Goal: Task Accomplishment & Management: Manage account settings

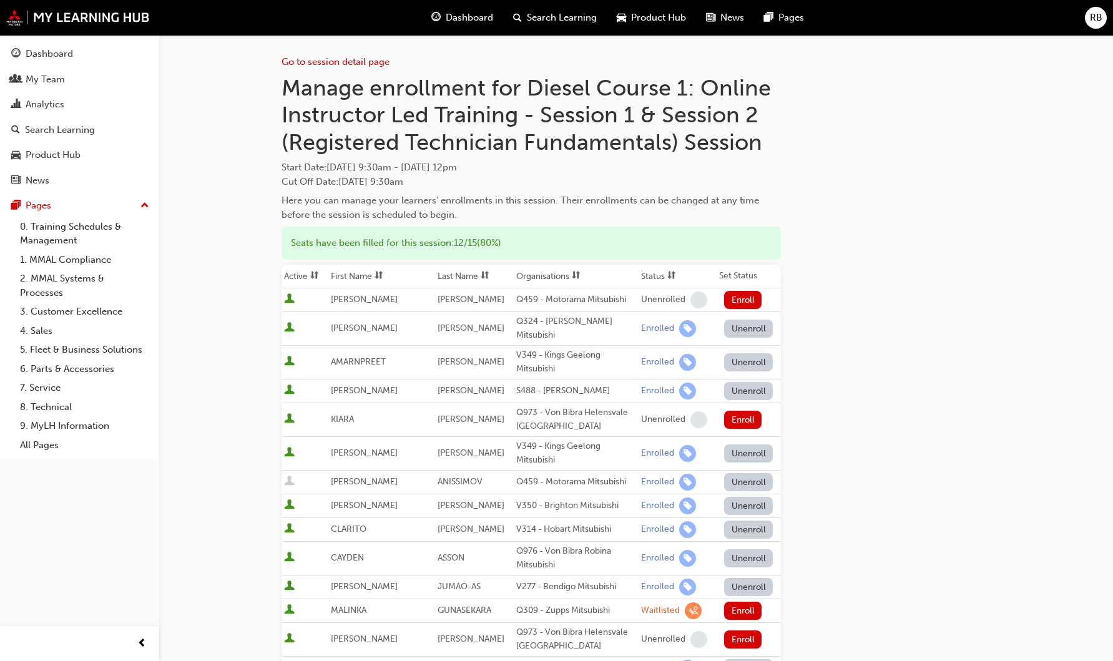
scroll to position [124, 0]
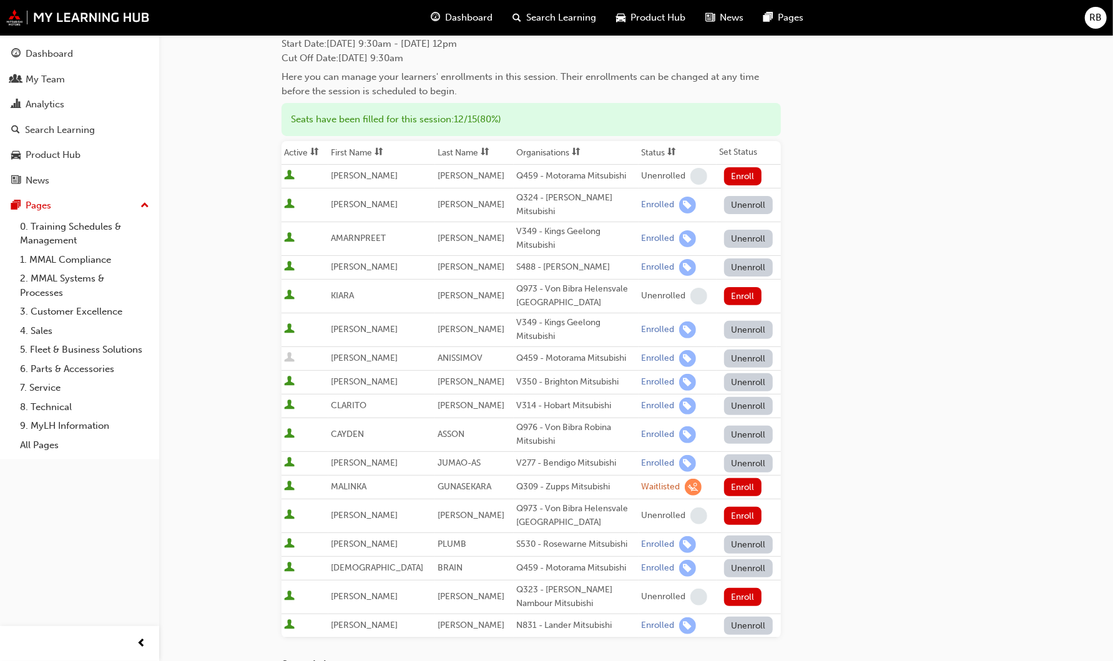
click at [948, 300] on div "Go to session detail page Manage enrollment for Diesel Course 1: Online Instruc…" at bounding box center [635, 376] width 709 height 931
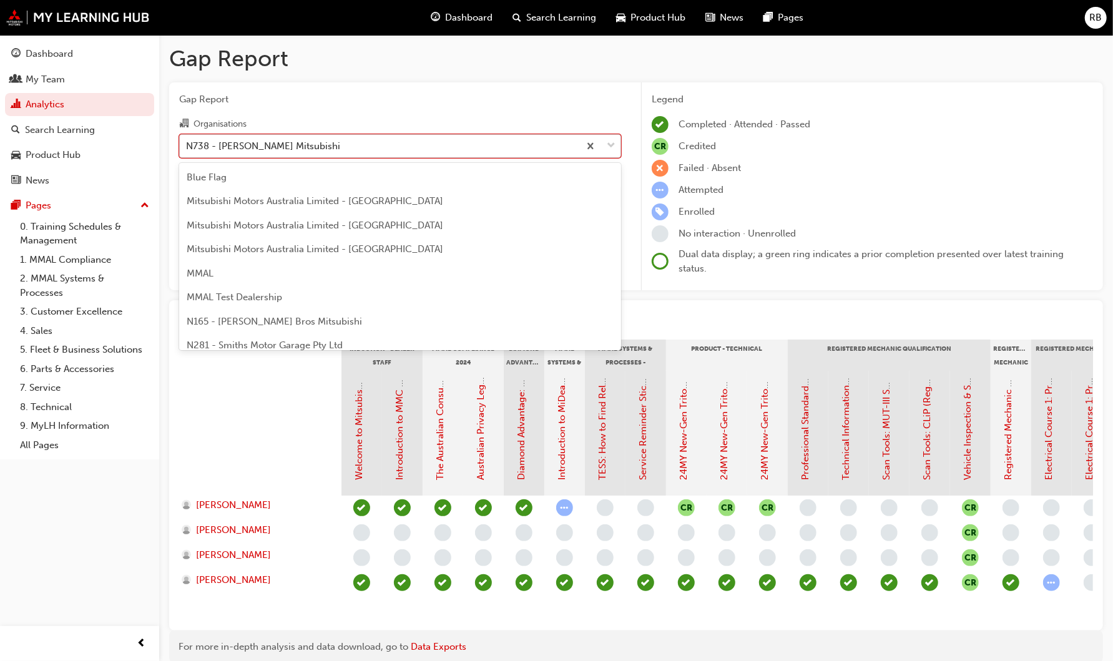
click at [272, 150] on div "N738 - Tynan Mitsubishi" at bounding box center [263, 146] width 154 height 14
click at [187, 150] on input "Organisations option N738 - Tynan Mitsubishi, selected. option N738 - Tynan Mit…" at bounding box center [186, 145] width 1 height 11
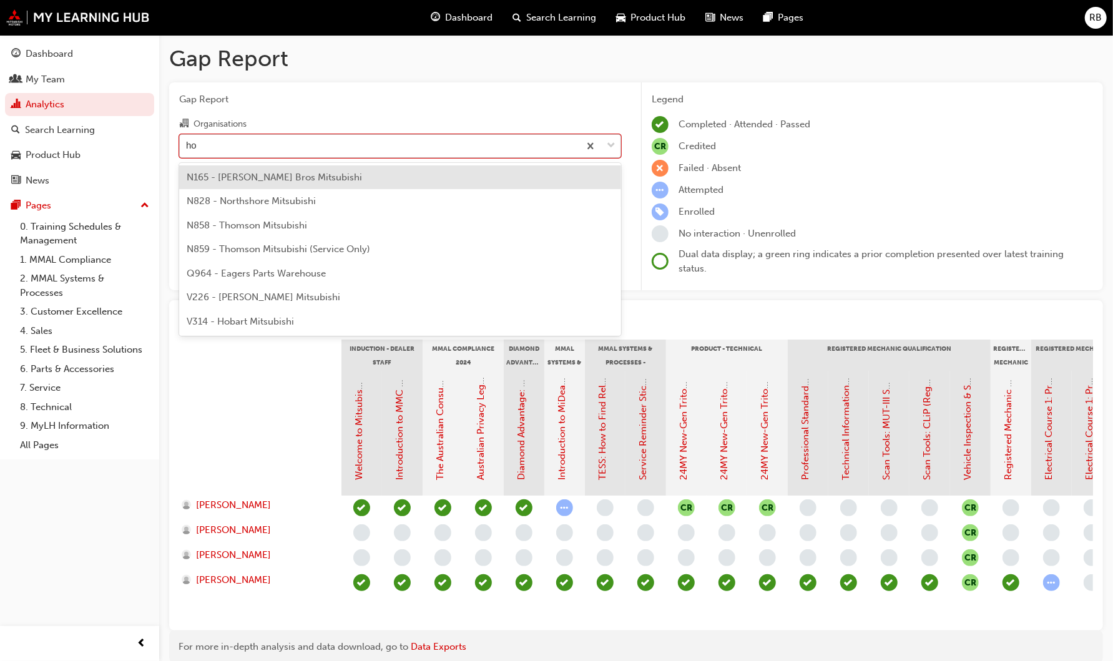
type input "hob"
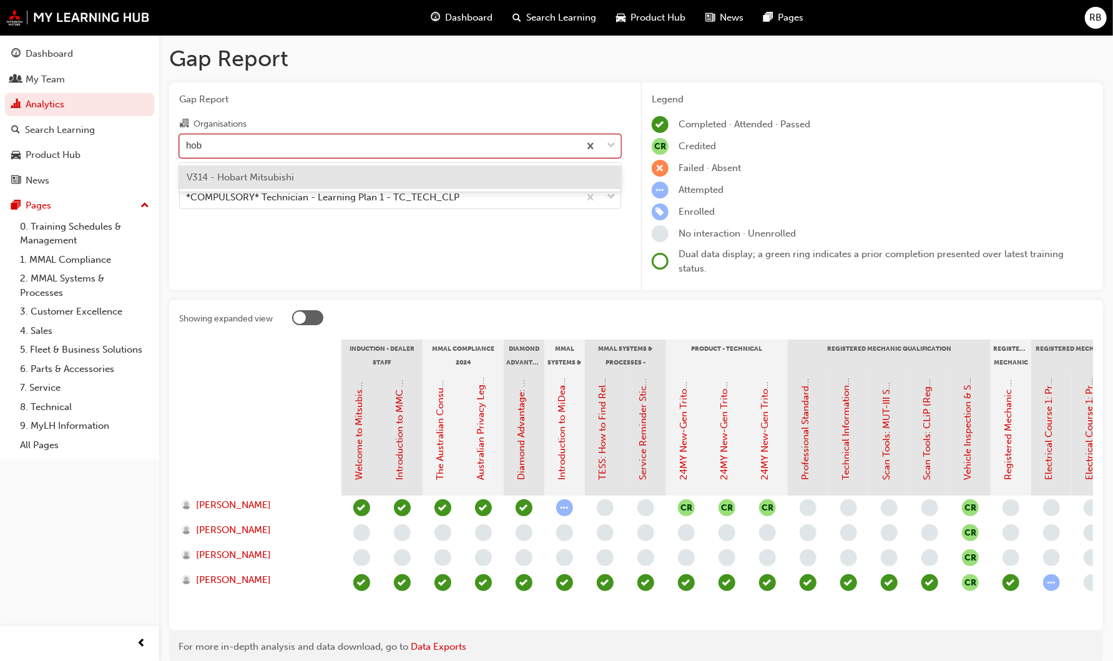
click at [257, 177] on span "V314 - Hobart Mitsubishi" at bounding box center [240, 177] width 107 height 11
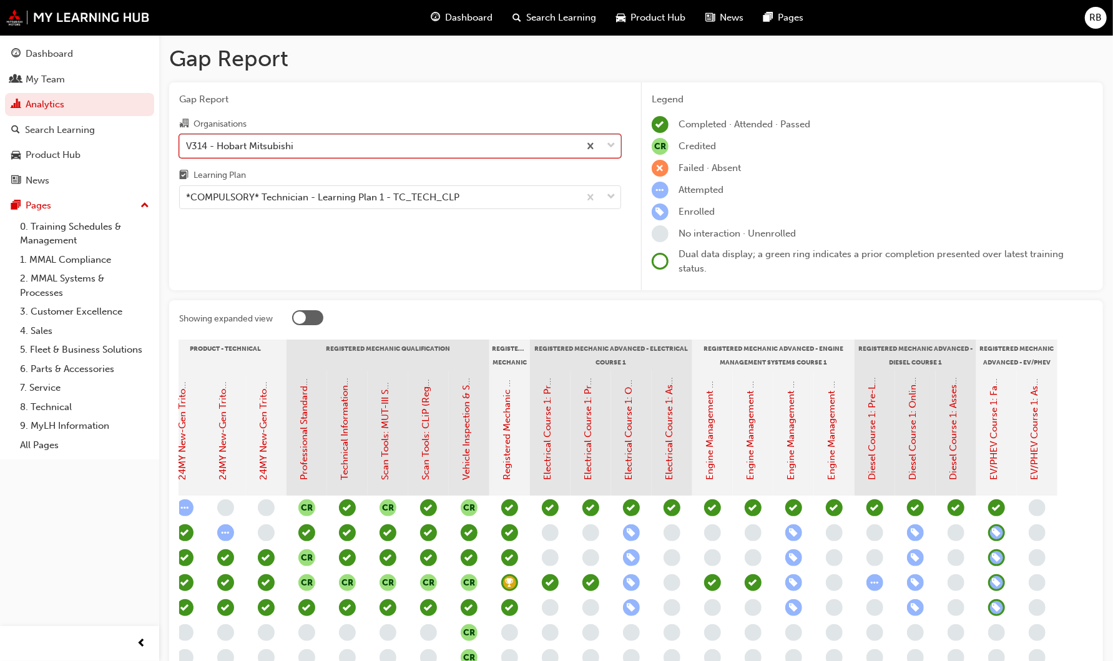
scroll to position [0, 506]
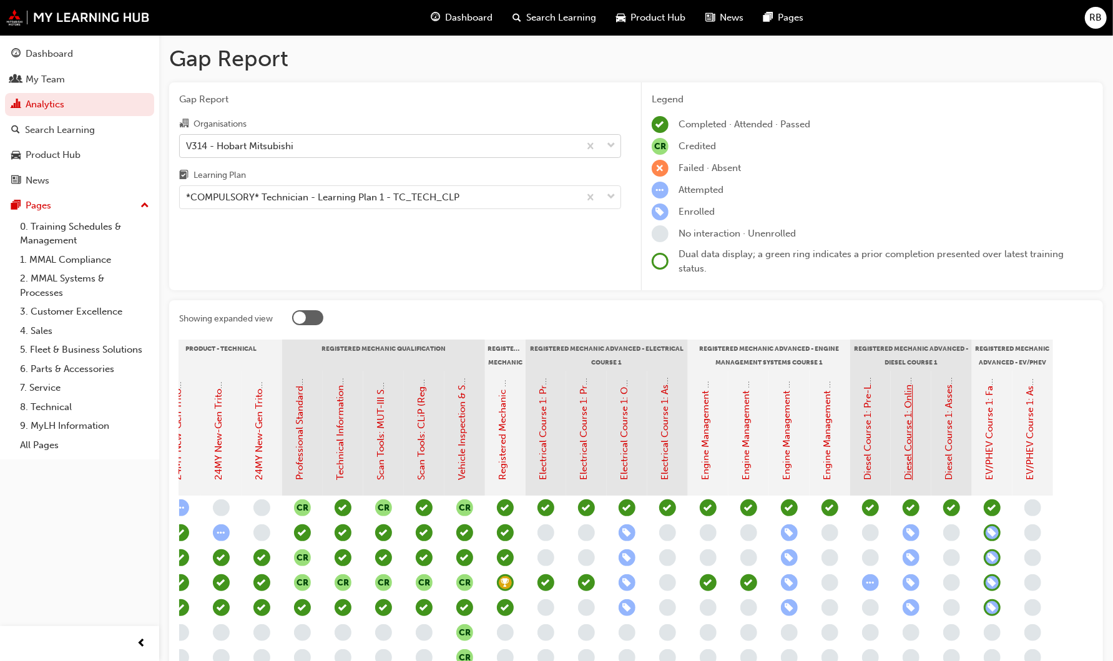
click at [907, 463] on link "Diesel Course 1: Online Instructor Led Training - Session 1 & Session 2 (Regist…" at bounding box center [908, 257] width 11 height 446
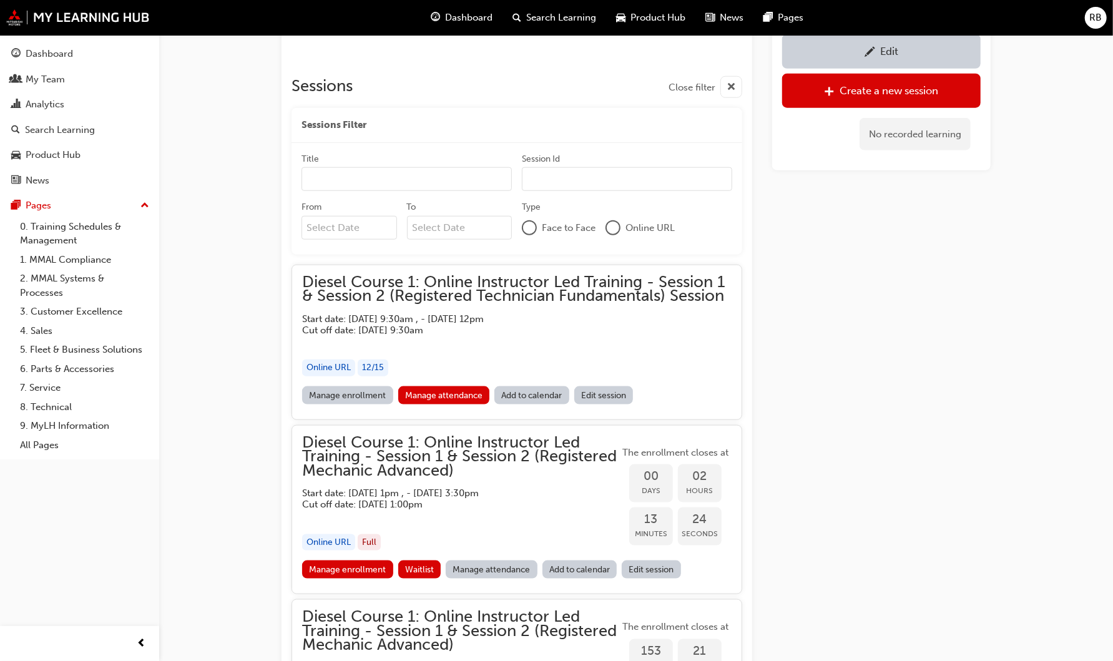
scroll to position [866, 0]
click at [33, 99] on div "Analytics" at bounding box center [45, 104] width 39 height 14
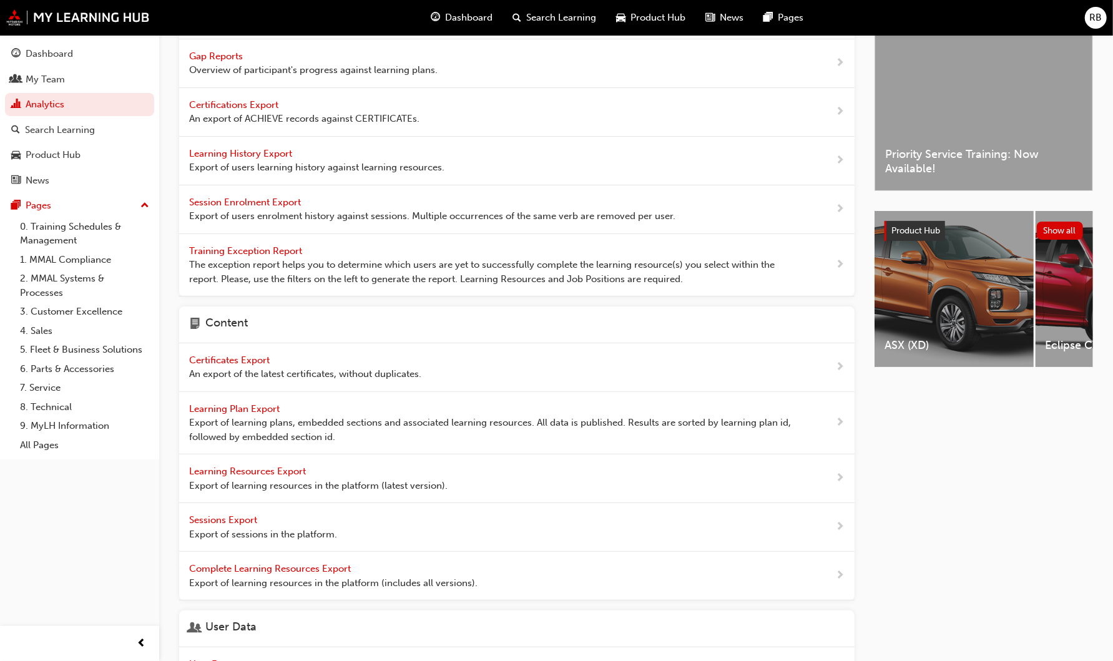
scroll to position [41, 0]
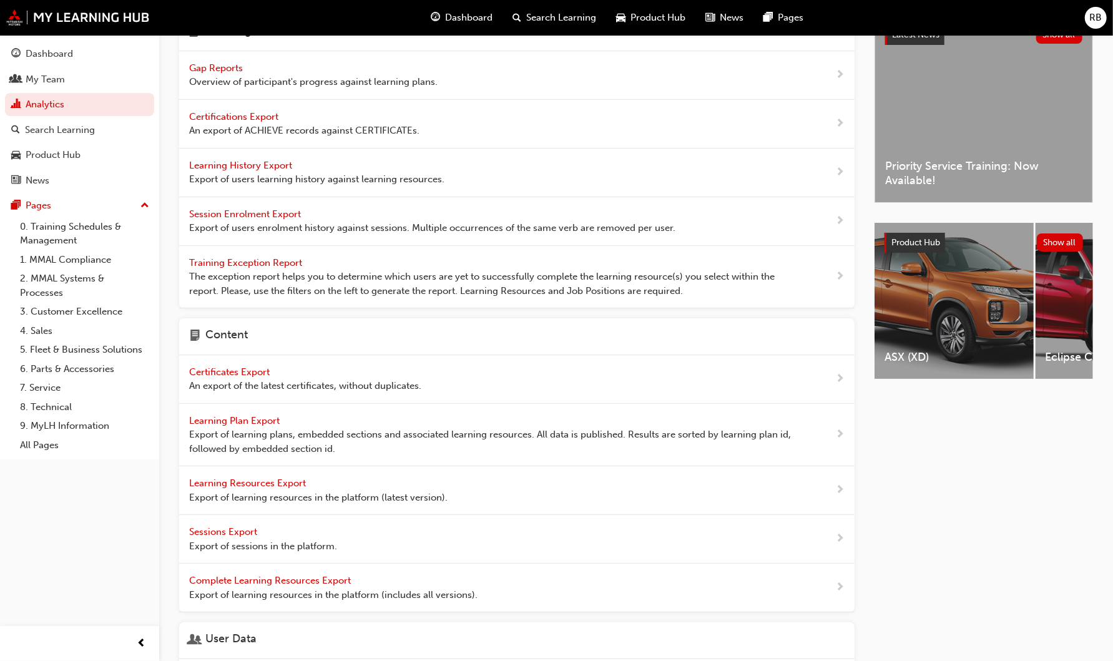
click at [222, 65] on span "Gap Reports" at bounding box center [217, 67] width 56 height 11
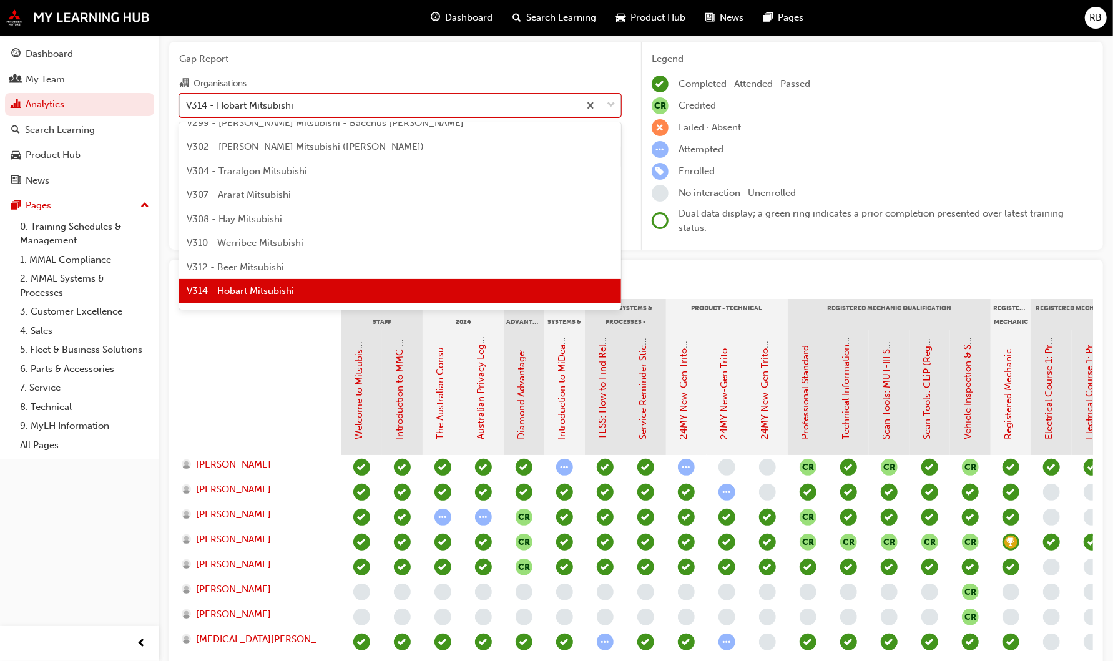
click at [244, 104] on div "V314 - Hobart Mitsubishi" at bounding box center [239, 105] width 107 height 14
click at [187, 104] on input "Organisations option V314 - Hobart Mitsubishi focused, 164 of 202. 202 results …" at bounding box center [186, 104] width 1 height 11
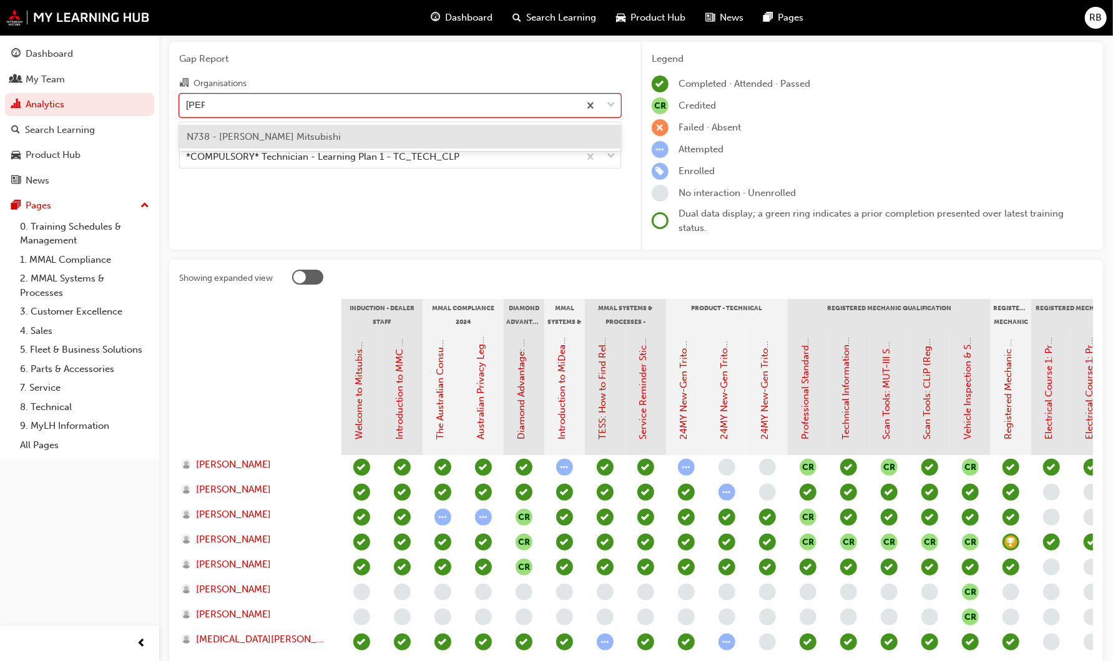
type input "tynan"
click at [238, 136] on span "N738 - Tynan Mitsubishi" at bounding box center [264, 136] width 154 height 11
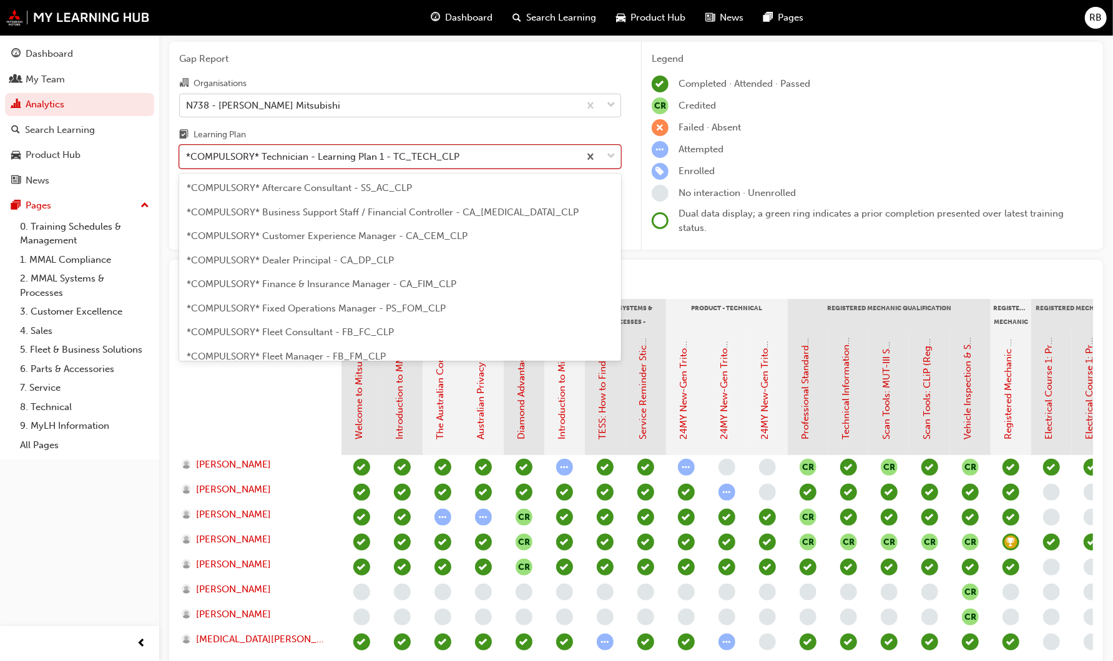
click at [251, 157] on div "*COMPULSORY* Technician - Learning Plan 1 - TC_TECH_CLP" at bounding box center [322, 157] width 273 height 14
click at [187, 157] on input "Learning Plan option *COMPULSORY* Technician - Learning Plan 1 - TC_TECH_CLP fo…" at bounding box center [186, 156] width 1 height 11
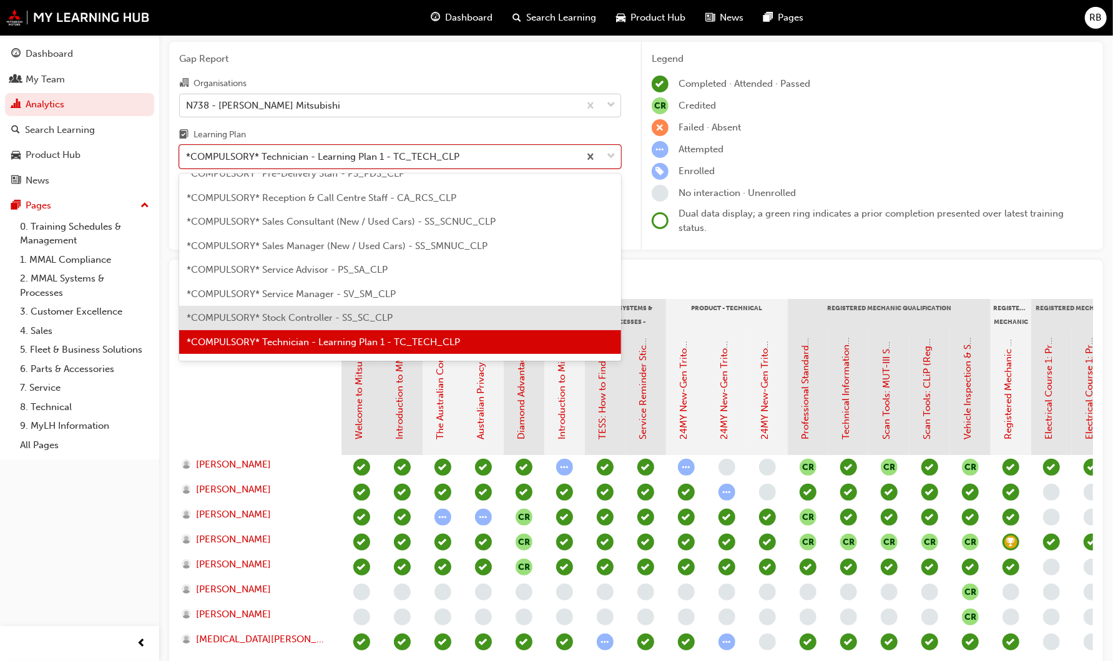
click at [220, 320] on span "*COMPULSORY* Stock Controller - SS_SC_CLP" at bounding box center [290, 317] width 206 height 11
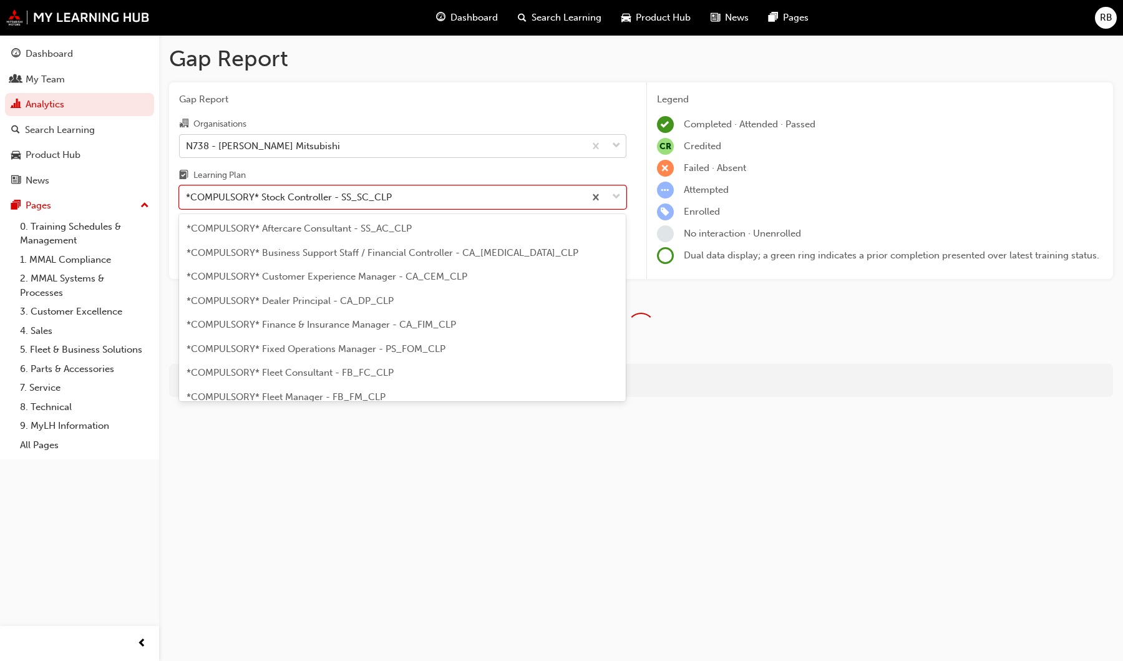
click at [254, 194] on div "*COMPULSORY* Stock Controller - SS_SC_CLP" at bounding box center [289, 197] width 206 height 14
click at [187, 194] on input "Learning Plan option *COMPULSORY* Stock Controller - SS_SC_CLP, selected. optio…" at bounding box center [186, 197] width 1 height 11
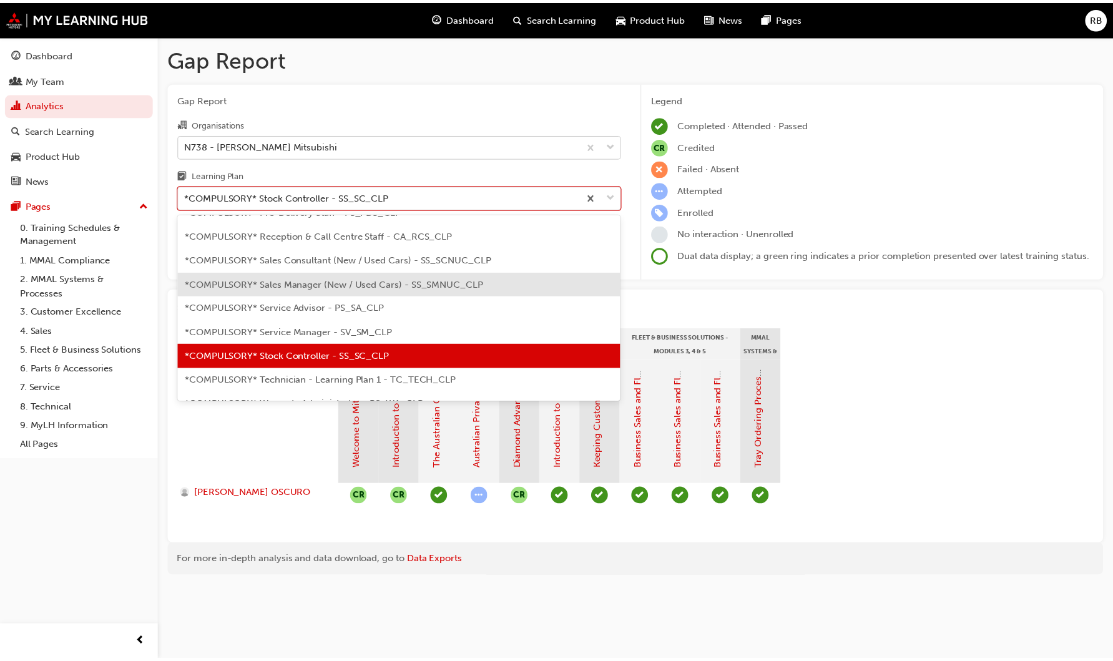
scroll to position [359, 0]
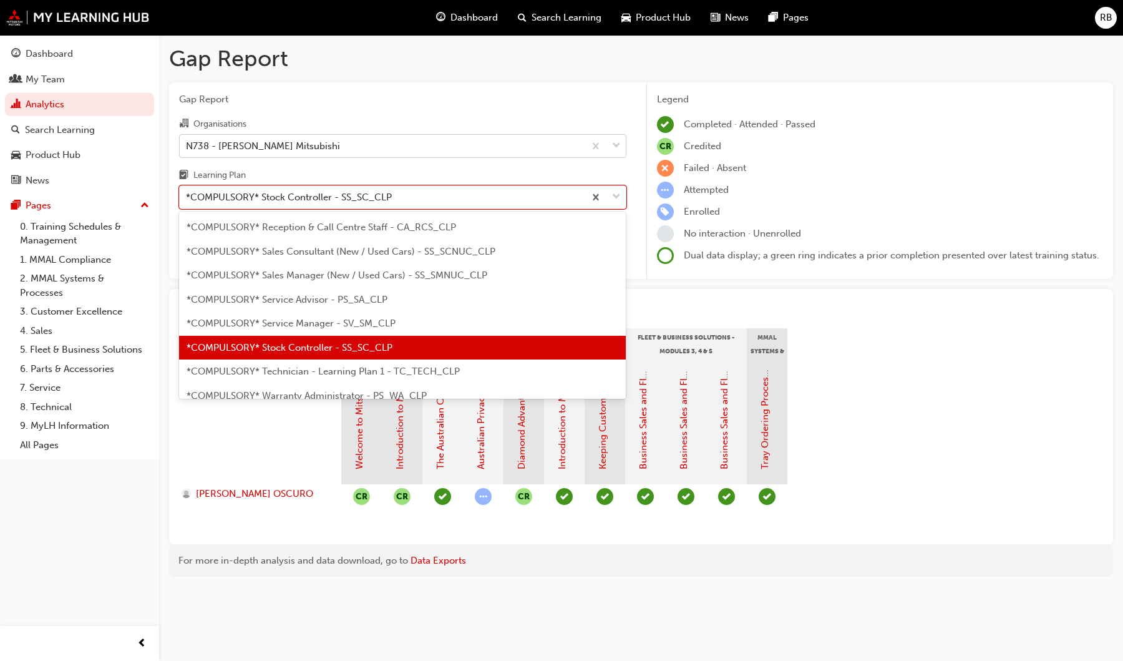
click at [252, 369] on span "*COMPULSORY* Technician - Learning Plan 1 - TC_TECH_CLP" at bounding box center [323, 371] width 273 height 11
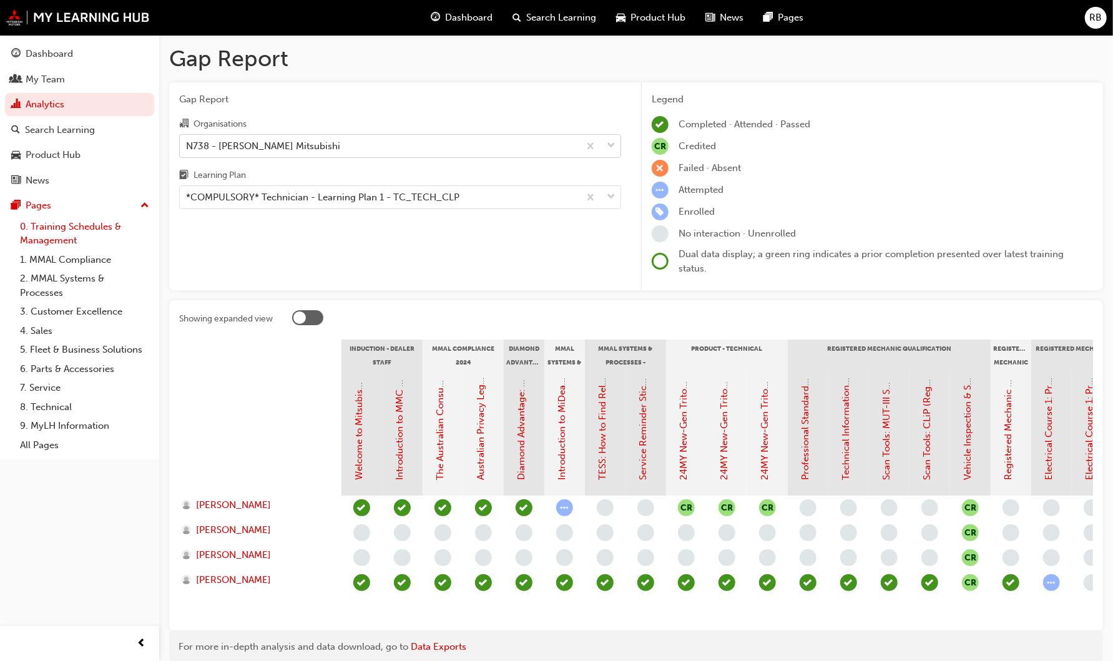
click at [47, 230] on link "0. Training Schedules & Management" at bounding box center [84, 233] width 139 height 33
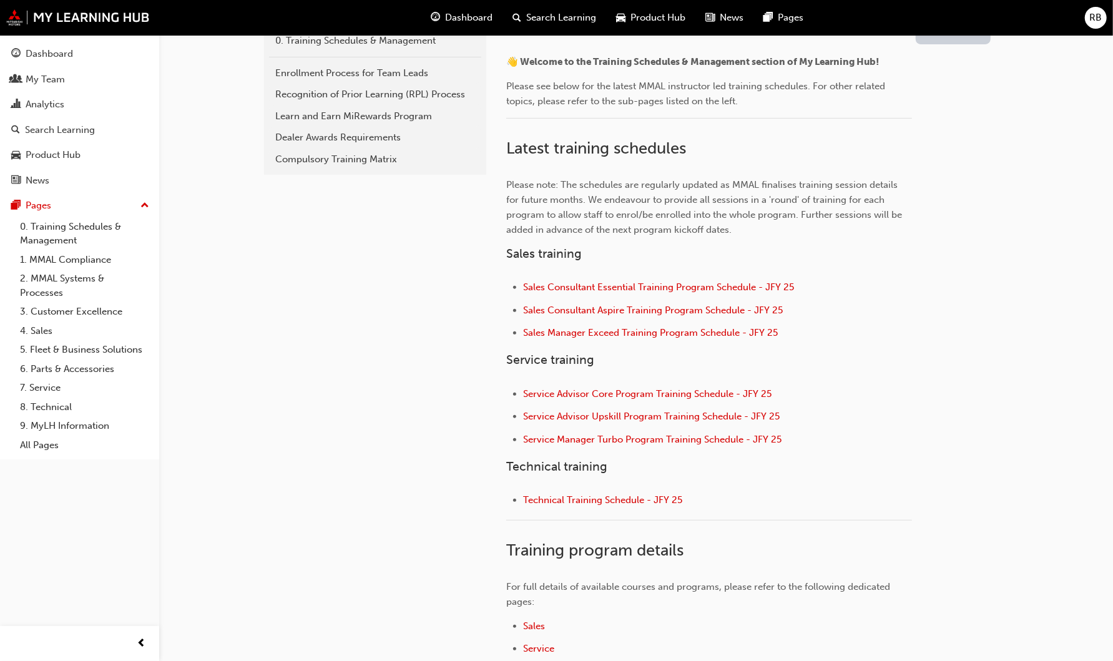
scroll to position [300, 0]
click at [612, 500] on span "Technical Training Schedule - JFY 25" at bounding box center [602, 499] width 159 height 11
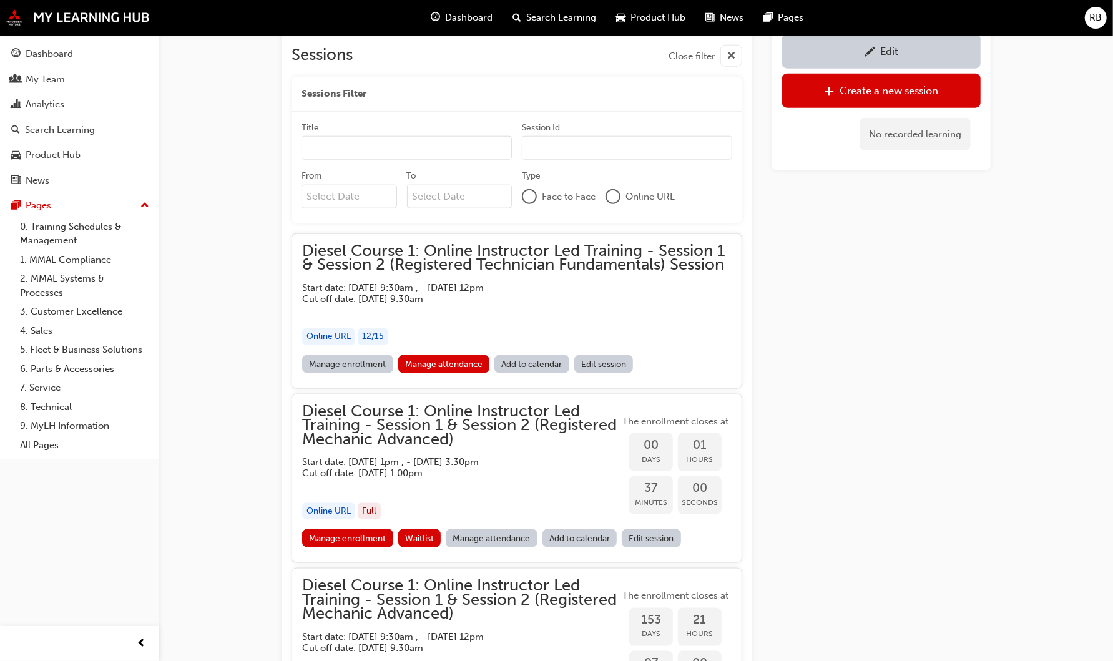
scroll to position [902, 0]
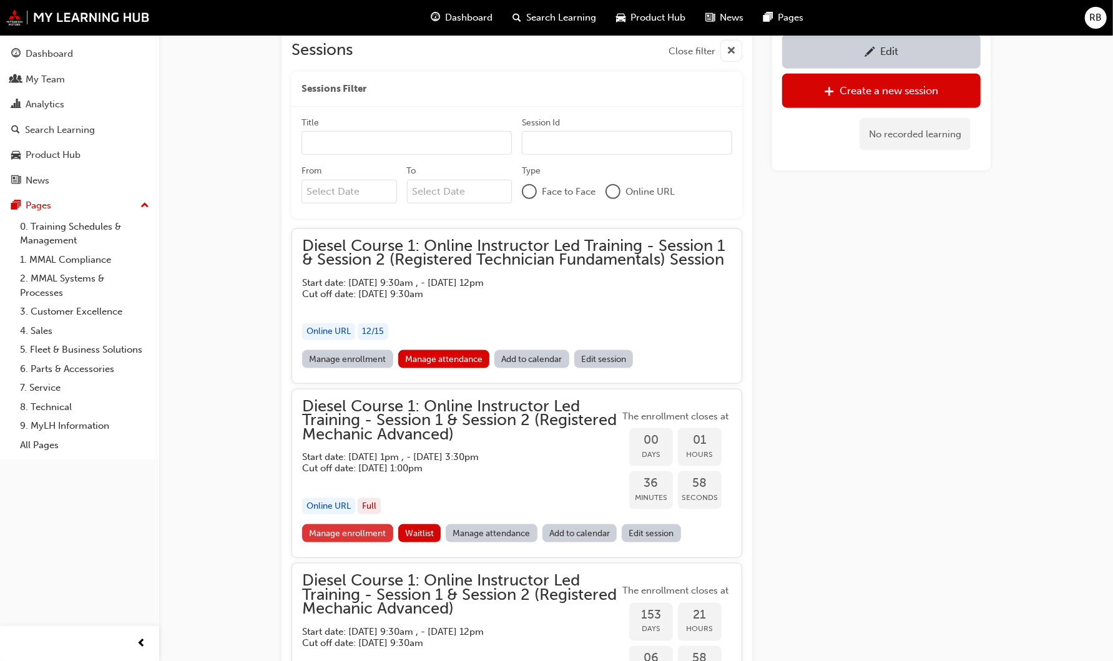
click at [330, 535] on link "Manage enrollment" at bounding box center [347, 533] width 91 height 18
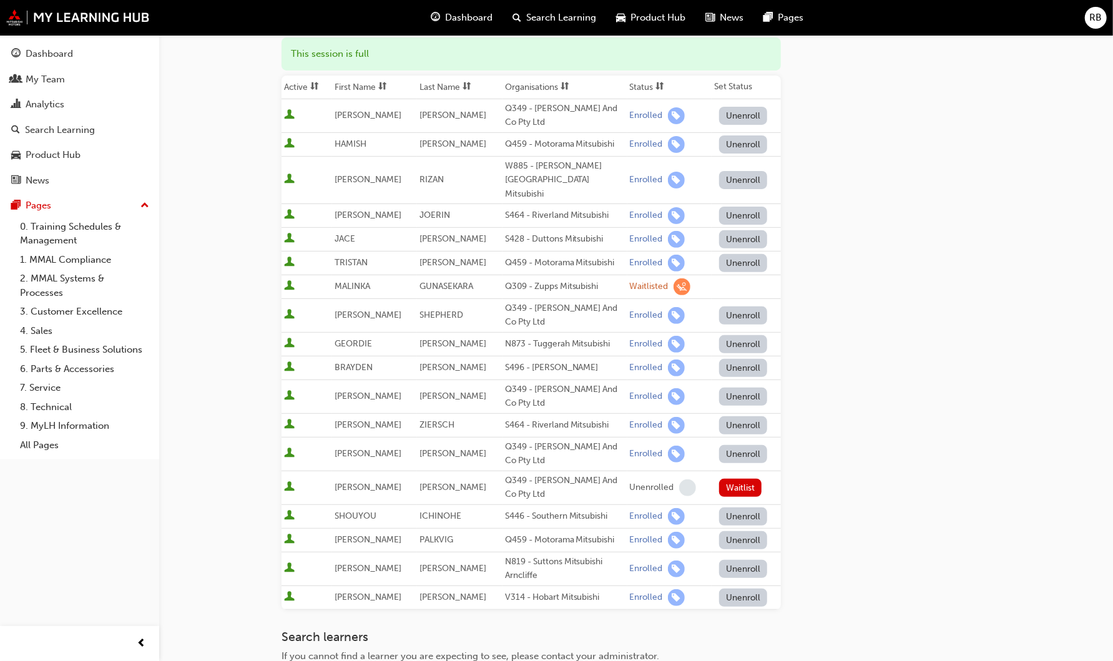
scroll to position [197, 0]
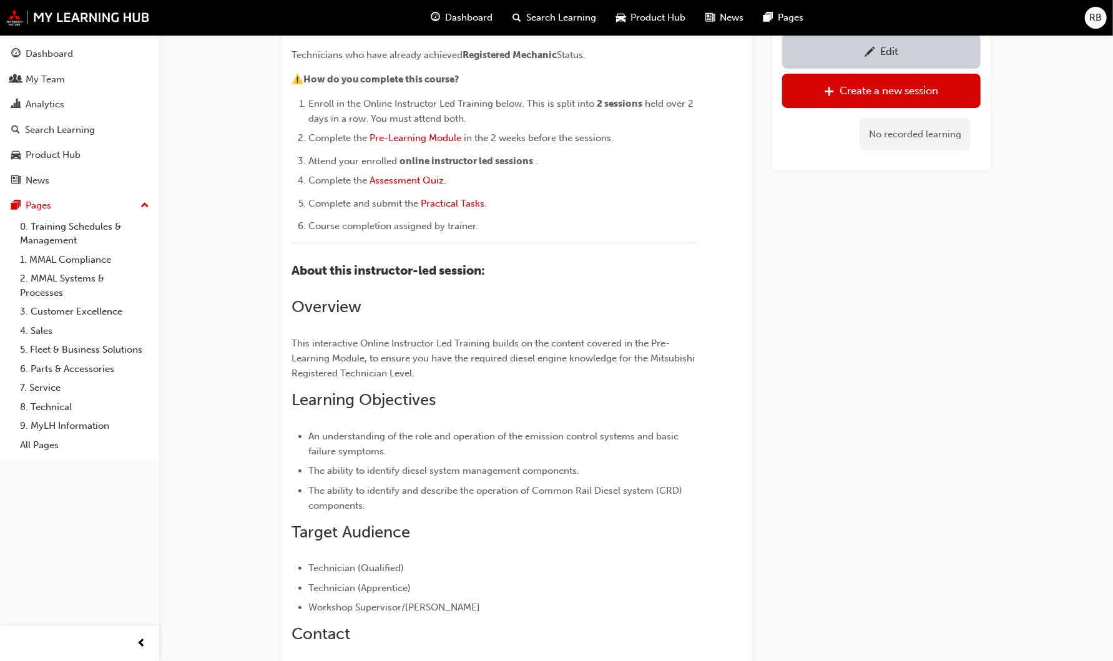
scroll to position [902, 0]
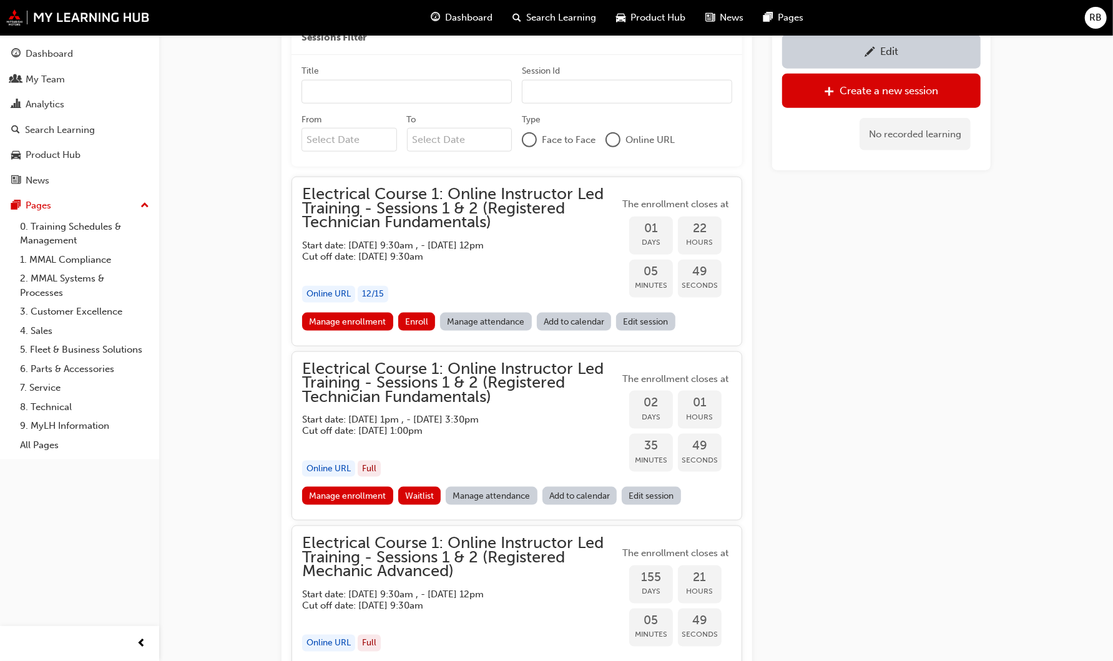
scroll to position [962, 0]
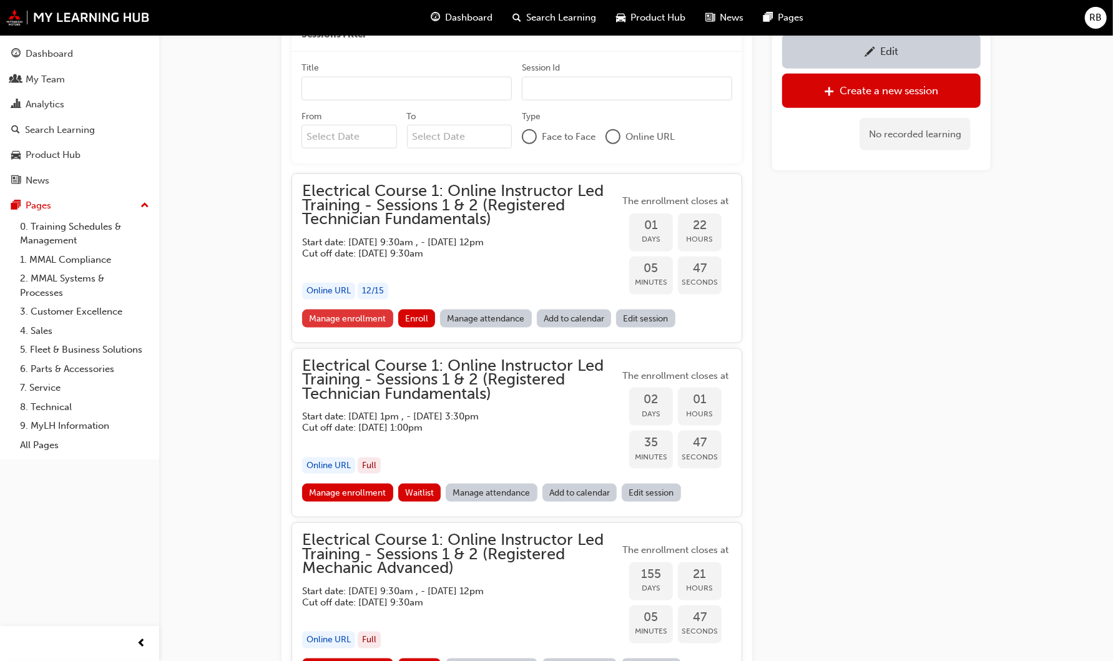
click at [379, 319] on link "Manage enrollment" at bounding box center [347, 319] width 91 height 18
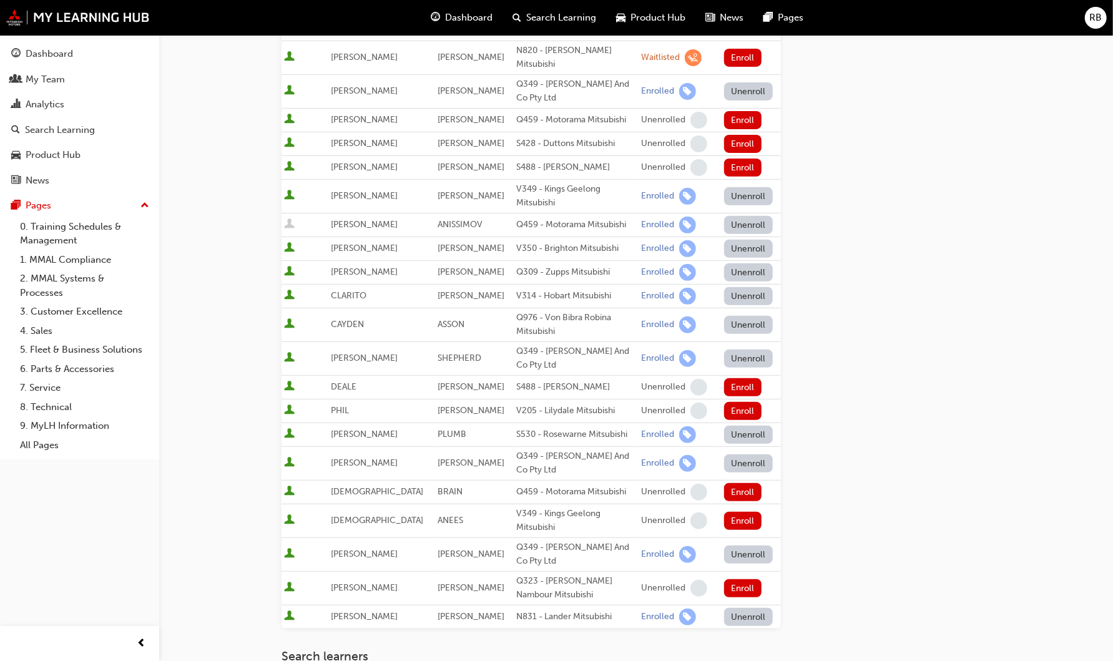
scroll to position [252, 0]
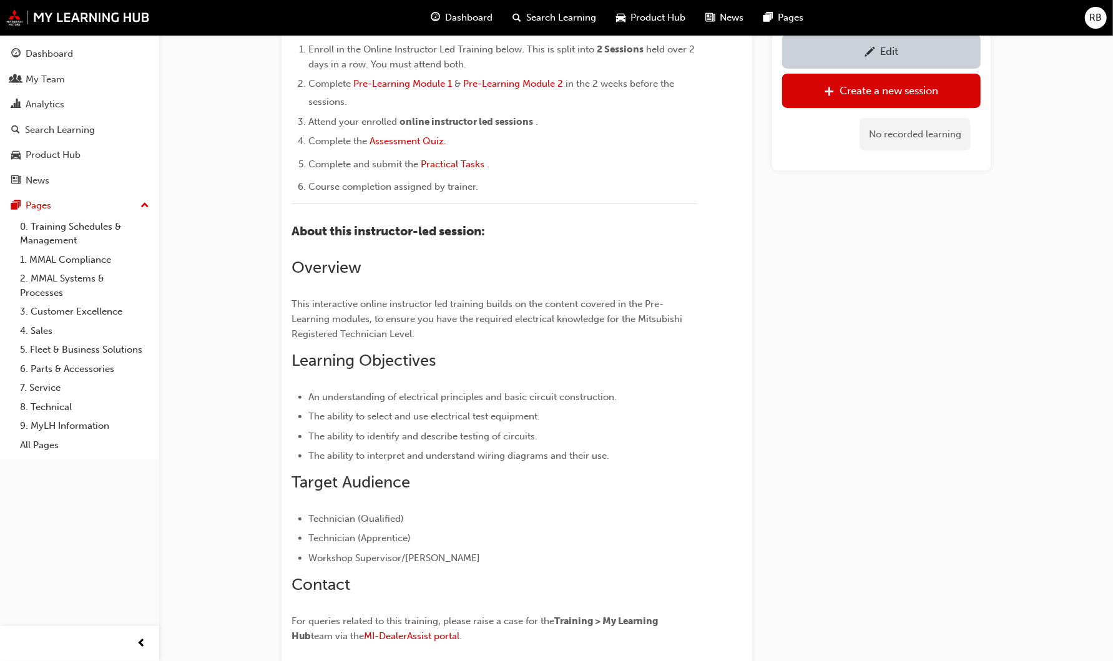
scroll to position [962, 0]
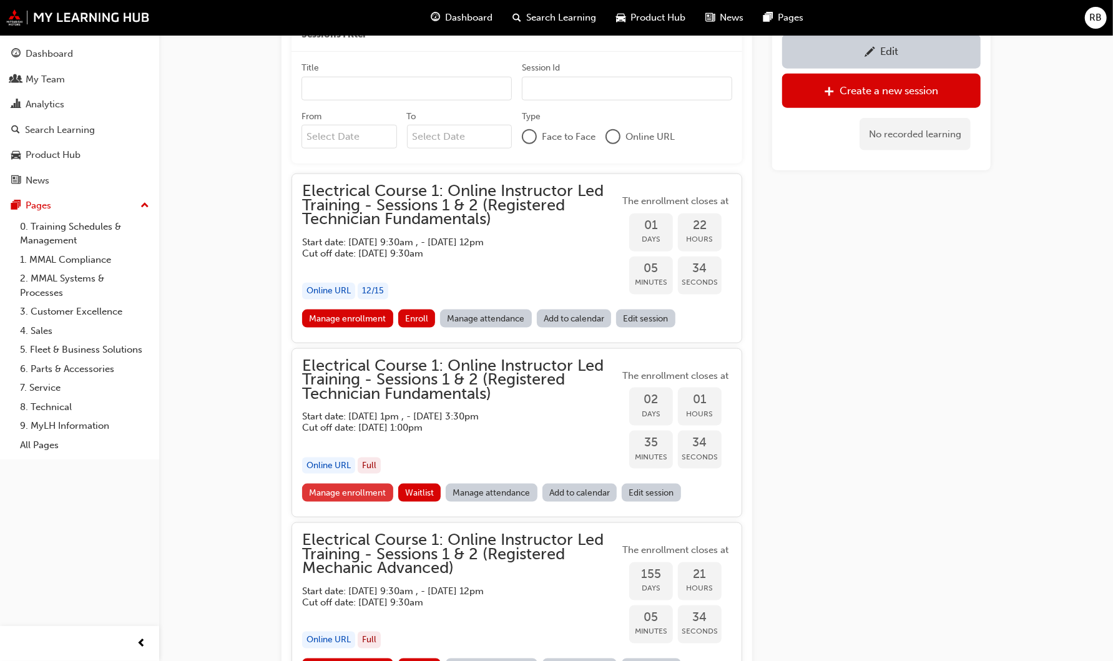
click at [360, 495] on link "Manage enrollment" at bounding box center [347, 493] width 91 height 18
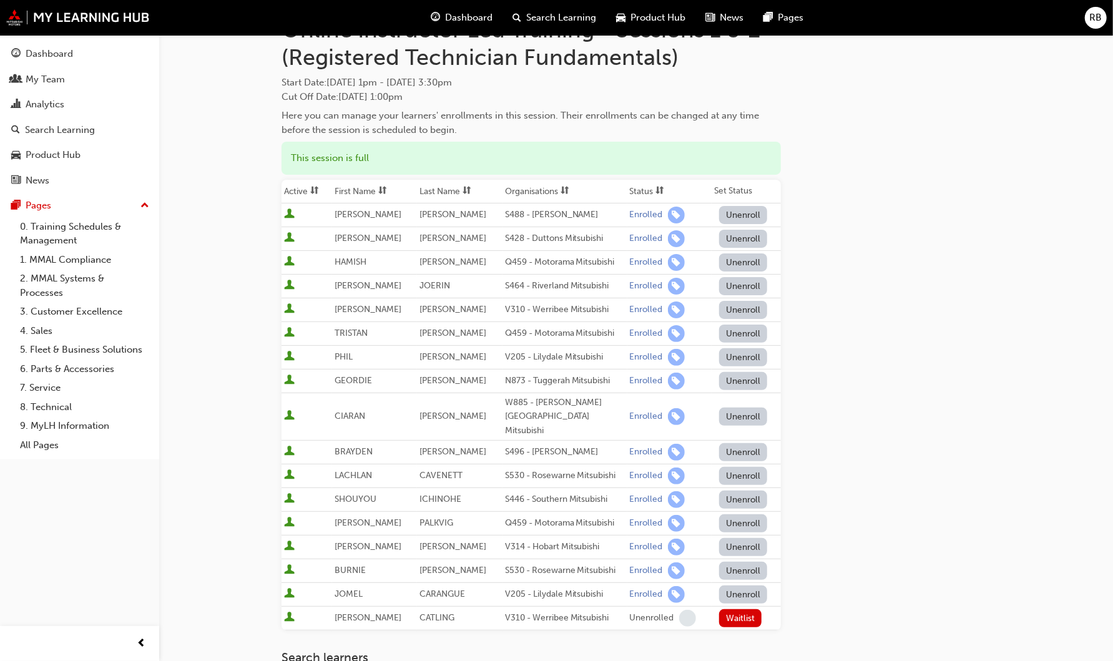
scroll to position [90, 0]
